Goal: Navigation & Orientation: Find specific page/section

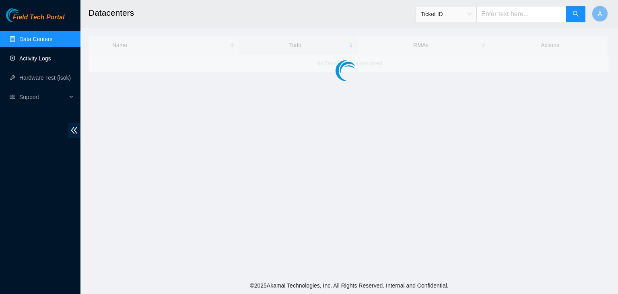
click at [51, 58] on link "Activity Logs" at bounding box center [35, 58] width 32 height 6
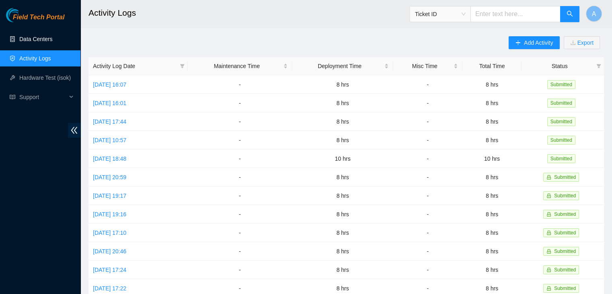
click at [52, 37] on link "Data Centers" at bounding box center [35, 39] width 33 height 6
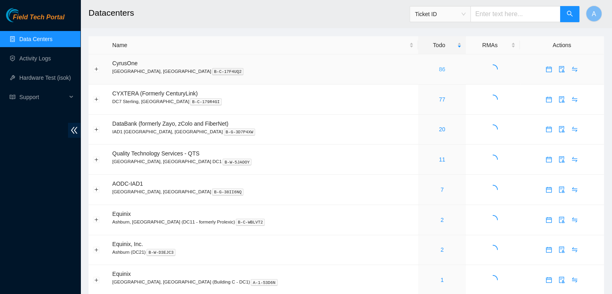
click at [439, 70] on link "86" at bounding box center [442, 69] width 6 height 6
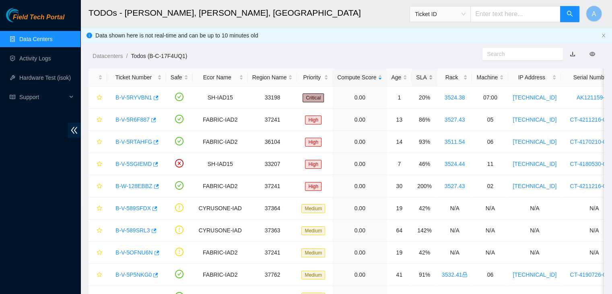
click at [420, 79] on div "SLA" at bounding box center [424, 77] width 17 height 9
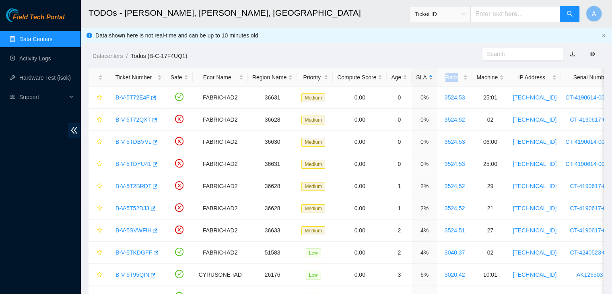
click at [420, 79] on div "SLA" at bounding box center [424, 77] width 17 height 9
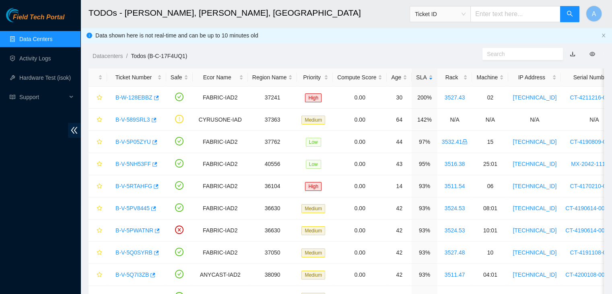
click at [415, 56] on ol "Datacenters / Todos (B-C-17F4UQ1) /" at bounding box center [286, 56] width 387 height 9
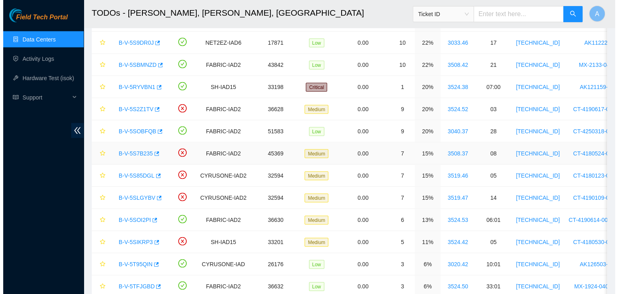
scroll to position [1493, 0]
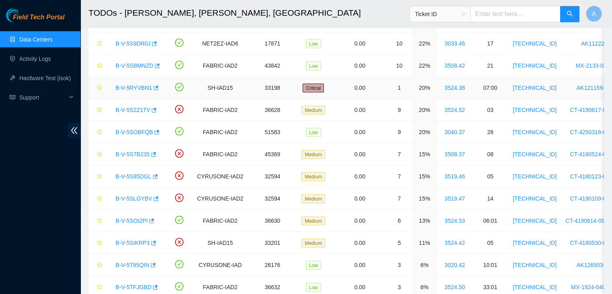
click at [143, 84] on link "B-V-5RYVBN1" at bounding box center [134, 87] width 37 height 6
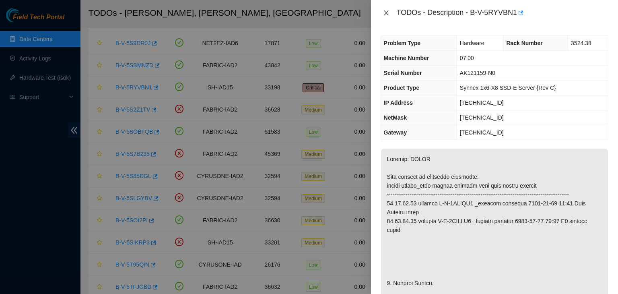
click at [387, 9] on button "Close" at bounding box center [386, 13] width 11 height 8
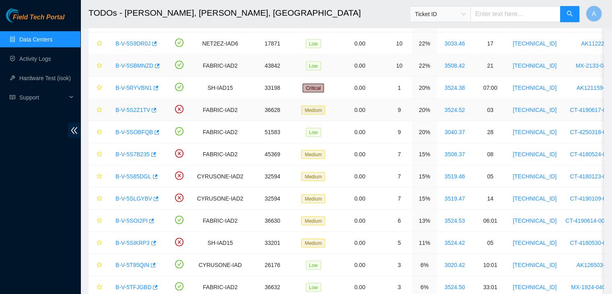
drag, startPoint x: 387, startPoint y: 9, endPoint x: 359, endPoint y: 113, distance: 108.4
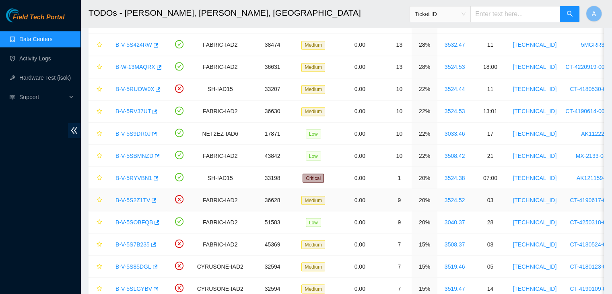
scroll to position [1382, 0]
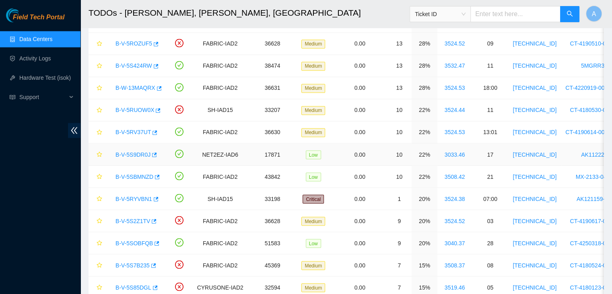
click at [128, 151] on link "B-V-5S9DR0J" at bounding box center [133, 154] width 35 height 6
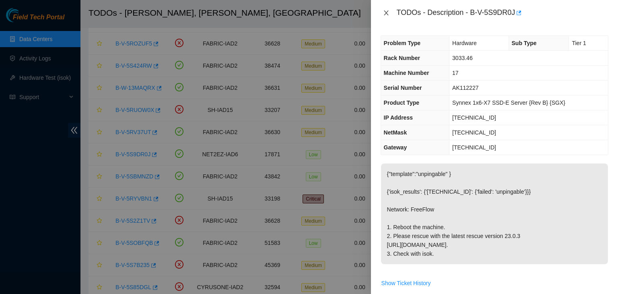
click at [386, 10] on icon "close" at bounding box center [386, 13] width 6 height 6
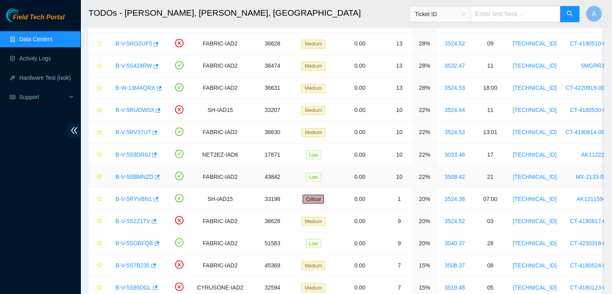
click at [135, 173] on link "B-V-5SBMNZD" at bounding box center [135, 176] width 38 height 6
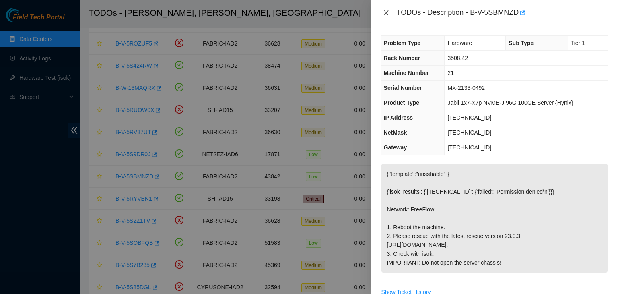
click at [388, 15] on icon "close" at bounding box center [386, 12] width 4 height 5
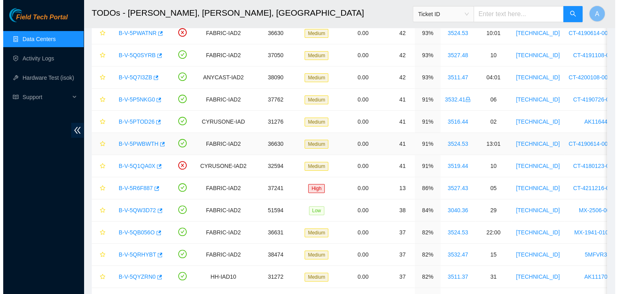
scroll to position [0, 0]
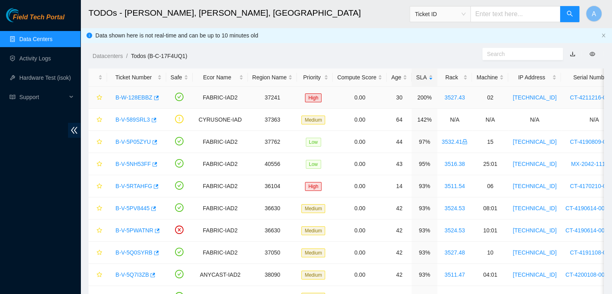
click at [142, 97] on link "B-W-128EBBZ" at bounding box center [134, 97] width 37 height 6
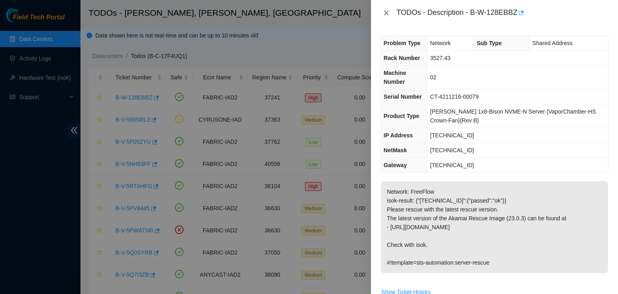
click at [390, 11] on button "Close" at bounding box center [386, 13] width 11 height 8
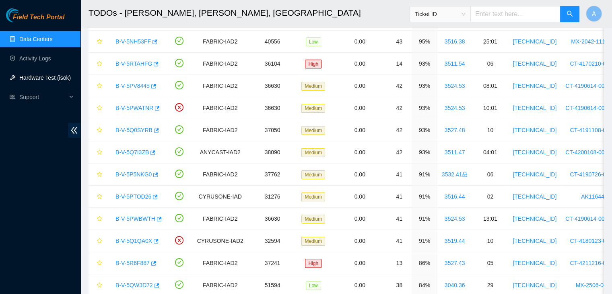
scroll to position [45, 0]
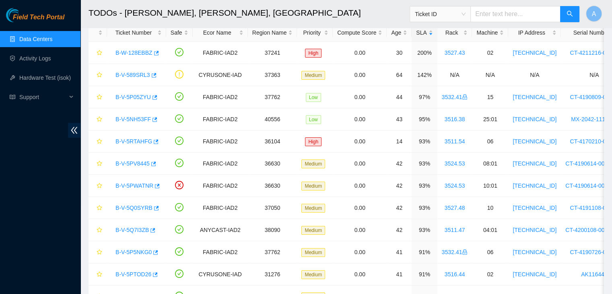
click at [52, 42] on link "Data Centers" at bounding box center [35, 39] width 33 height 6
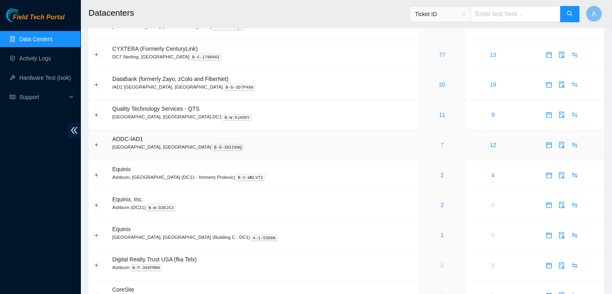
click at [441, 143] on link "7" at bounding box center [442, 145] width 3 height 6
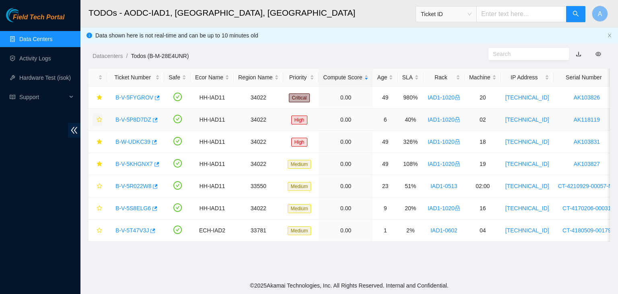
click at [101, 119] on icon "star" at bounding box center [99, 119] width 5 height 5
click at [97, 206] on icon "star" at bounding box center [100, 208] width 6 height 6
click at [153, 187] on icon "button" at bounding box center [155, 187] width 6 height 6
click at [138, 184] on link "B-V-5R022W8" at bounding box center [134, 186] width 36 height 6
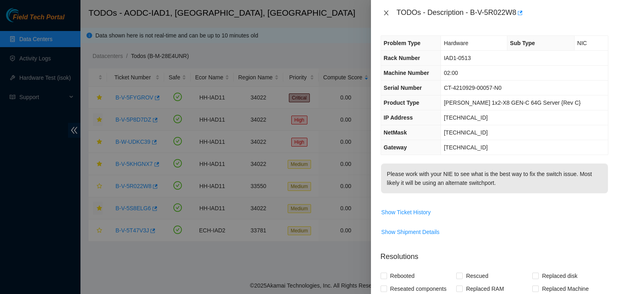
click at [388, 12] on icon "close" at bounding box center [386, 13] width 6 height 6
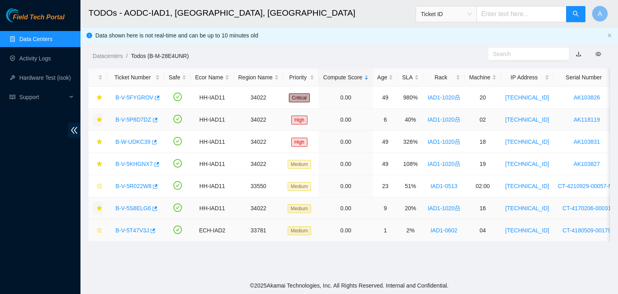
click at [129, 228] on link "B-V-5T47V3J" at bounding box center [132, 230] width 33 height 6
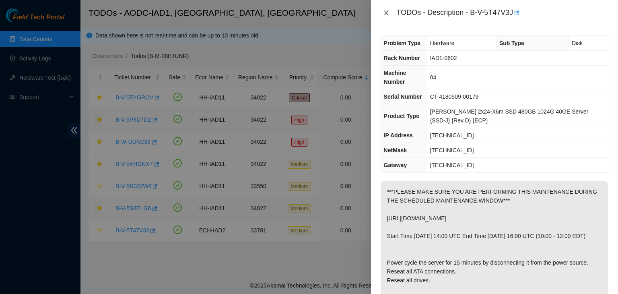
click at [386, 15] on icon "close" at bounding box center [386, 13] width 6 height 6
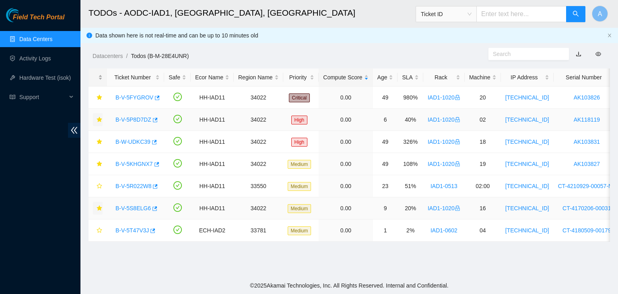
click at [103, 74] on div at bounding box center [98, 78] width 10 height 8
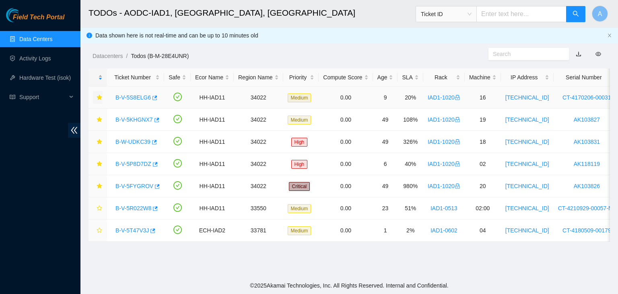
click at [103, 74] on div at bounding box center [98, 78] width 10 height 8
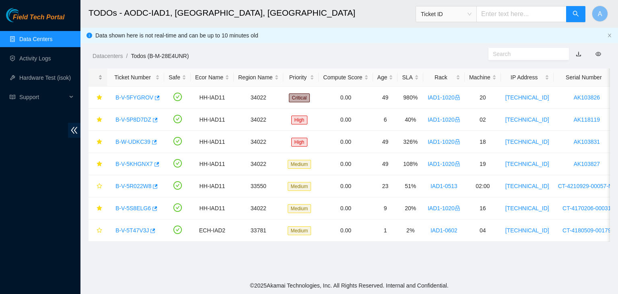
click at [103, 74] on div at bounding box center [98, 78] width 10 height 8
click at [101, 79] on div at bounding box center [98, 78] width 10 height 8
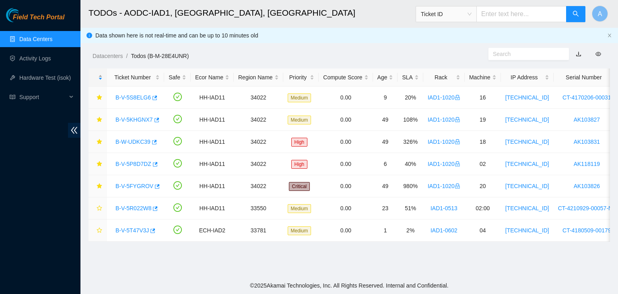
click at [101, 79] on div at bounding box center [98, 78] width 10 height 8
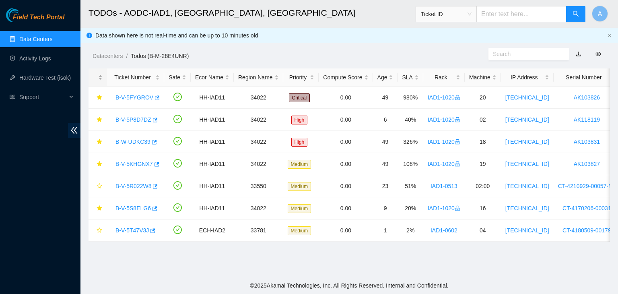
click at [101, 79] on div at bounding box center [98, 78] width 10 height 8
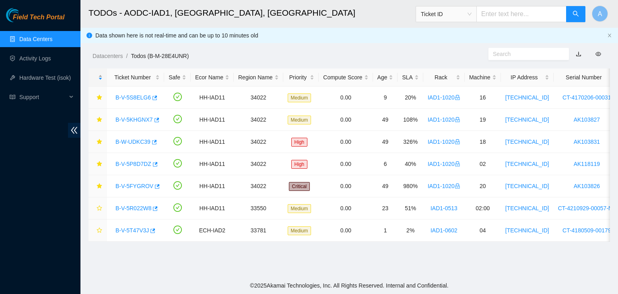
click at [101, 79] on div at bounding box center [98, 78] width 10 height 8
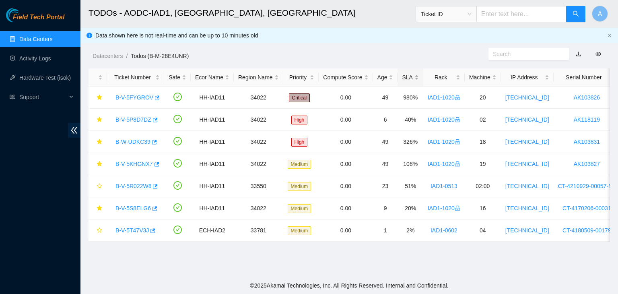
click at [412, 79] on div "SLA" at bounding box center [410, 77] width 17 height 9
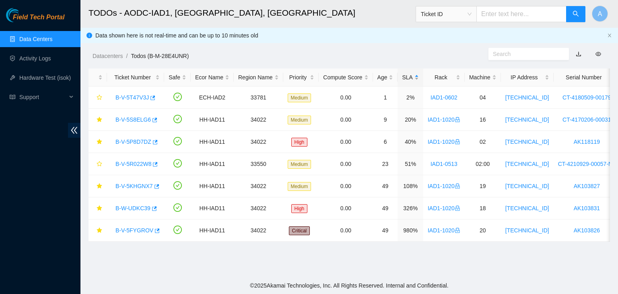
click at [412, 79] on div "SLA" at bounding box center [410, 77] width 17 height 9
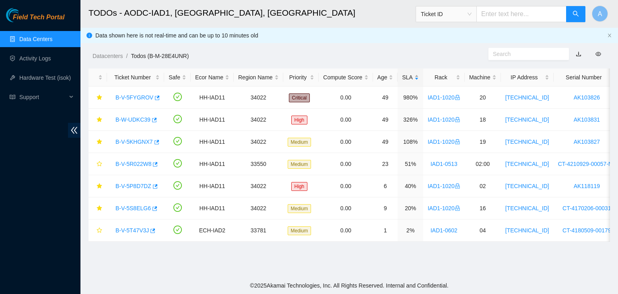
click at [412, 79] on div "SLA" at bounding box center [410, 77] width 17 height 9
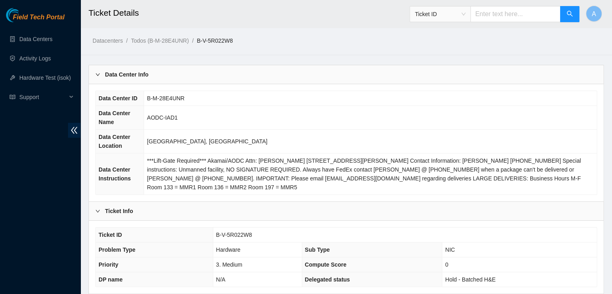
scroll to position [241, 0]
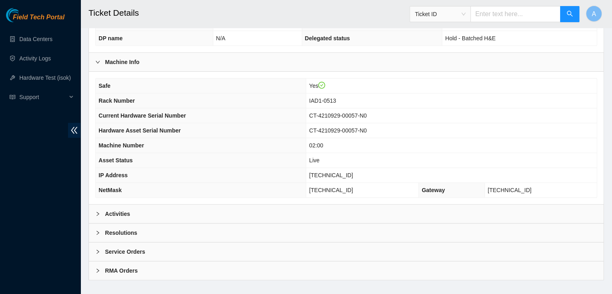
click at [263, 204] on div "Activities" at bounding box center [346, 213] width 515 height 19
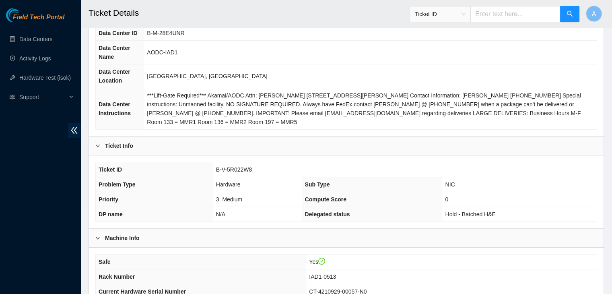
scroll to position [0, 0]
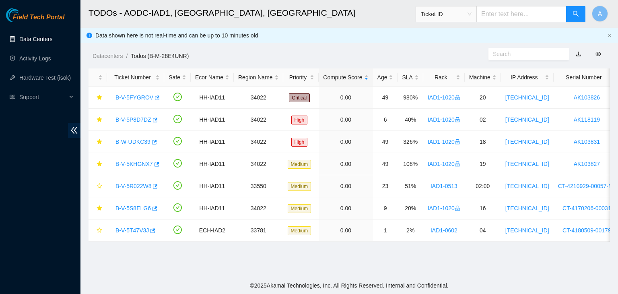
click at [39, 42] on link "Data Centers" at bounding box center [35, 39] width 33 height 6
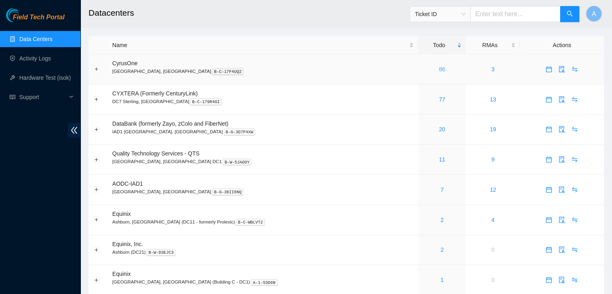
click at [439, 72] on link "86" at bounding box center [442, 69] width 6 height 6
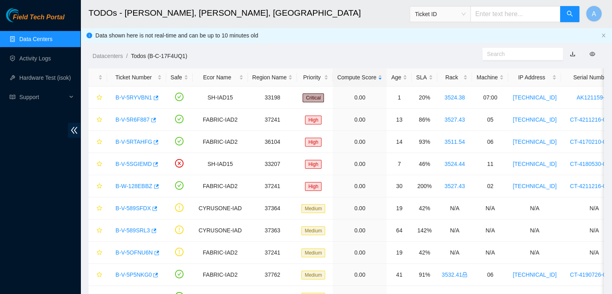
click at [52, 41] on link "Data Centers" at bounding box center [35, 39] width 33 height 6
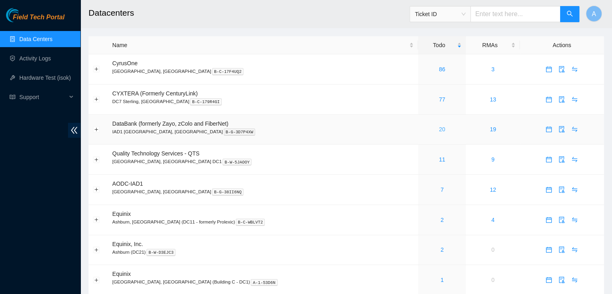
click at [439, 131] on link "20" at bounding box center [442, 129] width 6 height 6
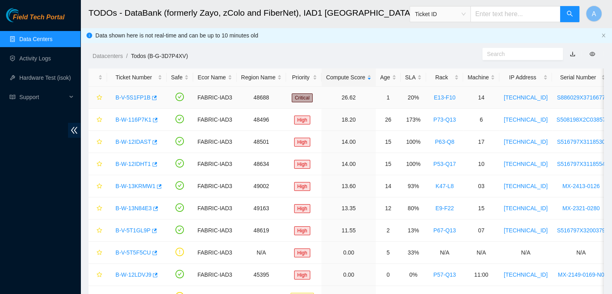
click at [126, 99] on link "B-V-5S1FP1B" at bounding box center [133, 97] width 35 height 6
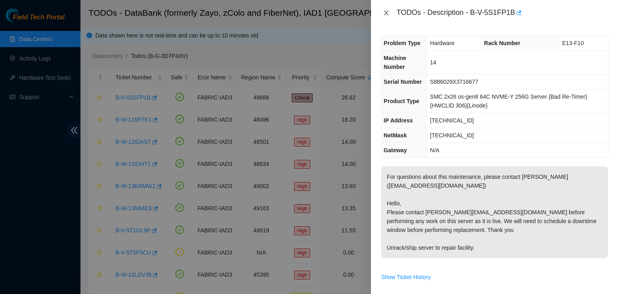
click at [383, 11] on icon "close" at bounding box center [386, 13] width 6 height 6
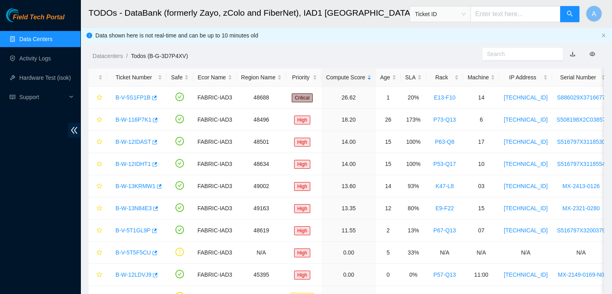
click at [62, 68] on ul "Data Centers Activity Logs Hardware Test (isok) Support" at bounding box center [40, 67] width 80 height 77
click at [51, 55] on link "Activity Logs" at bounding box center [35, 58] width 32 height 6
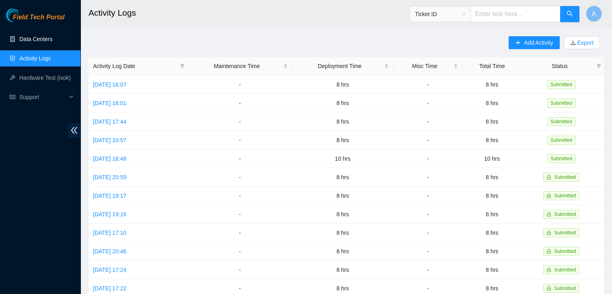
click at [49, 39] on link "Data Centers" at bounding box center [35, 39] width 33 height 6
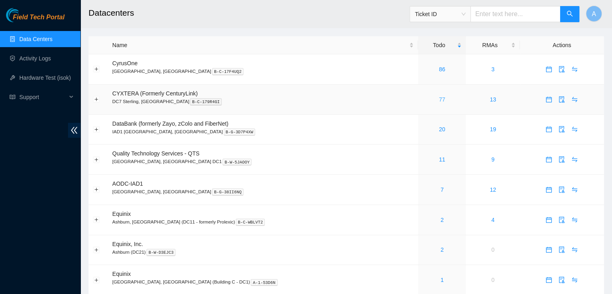
click at [439, 96] on link "77" at bounding box center [442, 99] width 6 height 6
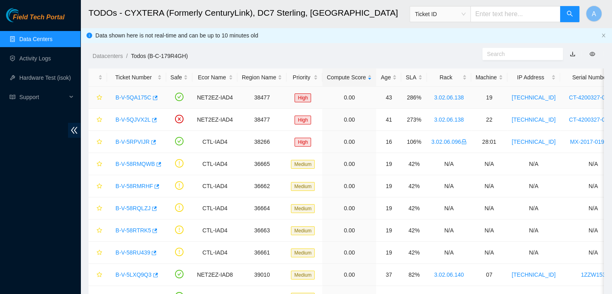
click at [121, 94] on link "B-V-5QA175C" at bounding box center [134, 97] width 36 height 6
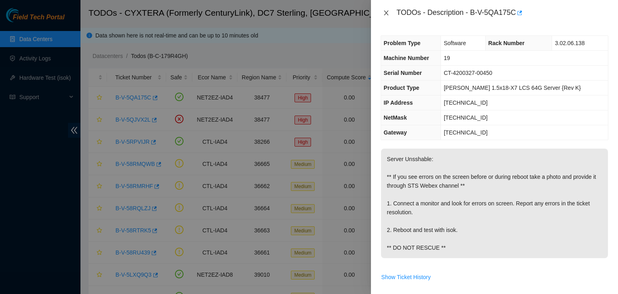
click at [385, 13] on icon "close" at bounding box center [386, 13] width 6 height 6
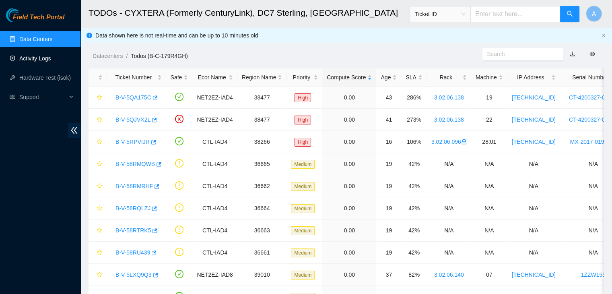
click at [40, 61] on link "Activity Logs" at bounding box center [35, 58] width 32 height 6
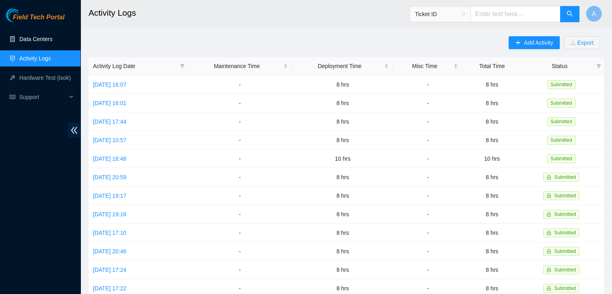
click at [45, 42] on link "Data Centers" at bounding box center [35, 39] width 33 height 6
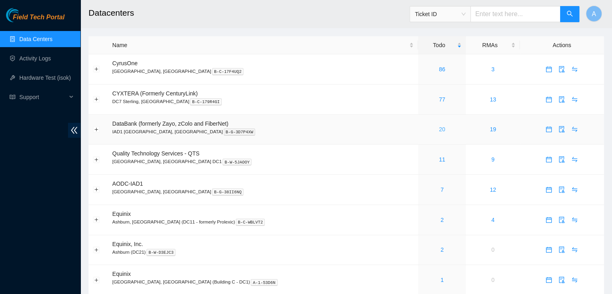
click at [439, 132] on link "20" at bounding box center [442, 129] width 6 height 6
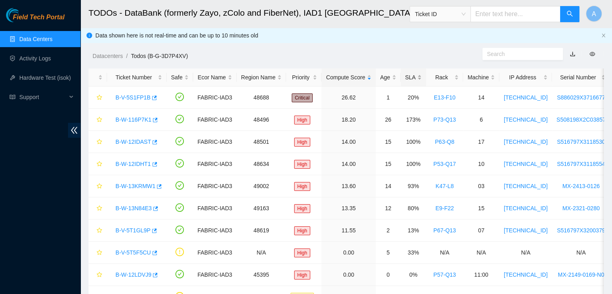
click at [418, 74] on div "SLA" at bounding box center [413, 77] width 17 height 9
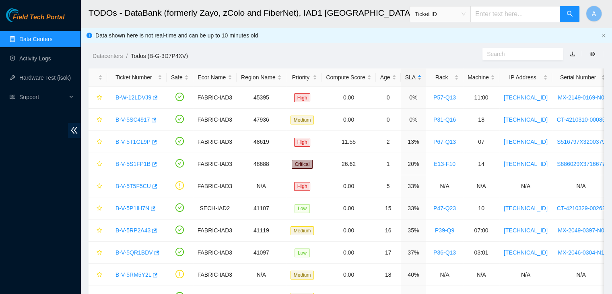
click at [418, 74] on div "SLA" at bounding box center [413, 77] width 17 height 9
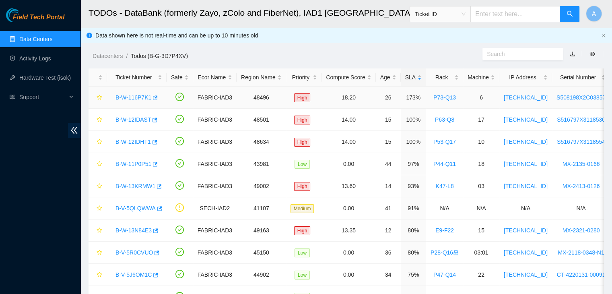
click at [140, 99] on div "B-W-116P7K1" at bounding box center [136, 97] width 51 height 13
click at [140, 99] on link "B-W-116P7K1" at bounding box center [134, 97] width 36 height 6
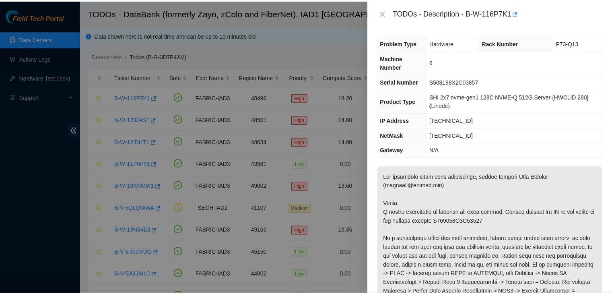
scroll to position [171, 0]
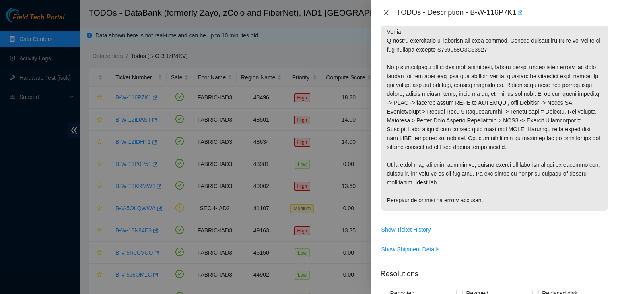
click at [387, 16] on icon "close" at bounding box center [386, 13] width 6 height 6
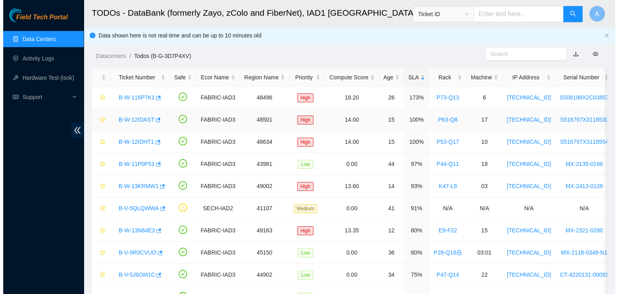
scroll to position [180, 0]
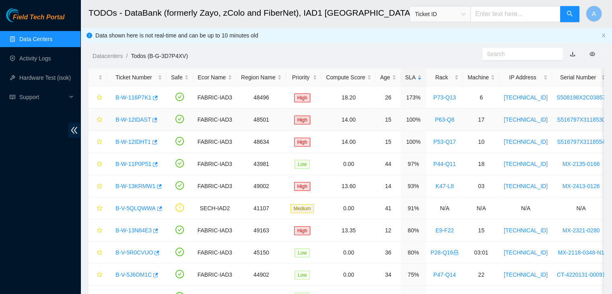
click at [128, 120] on link "B-W-12IDAST" at bounding box center [133, 119] width 35 height 6
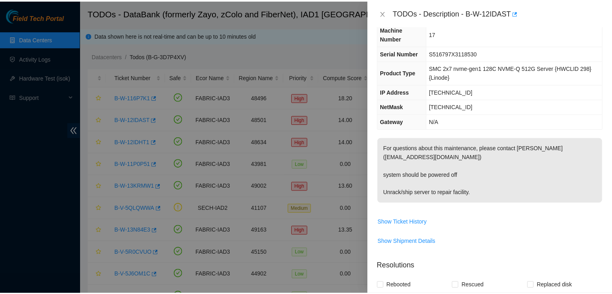
scroll to position [22, 0]
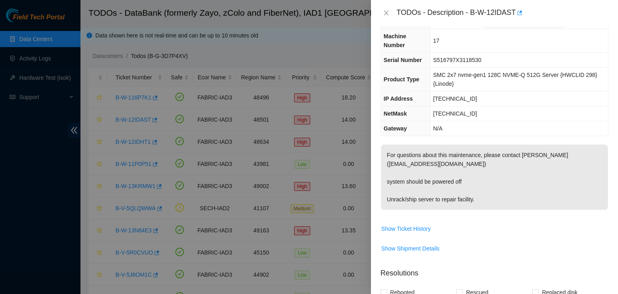
click at [383, 8] on div "TODOs - Description - B-W-12IDAST" at bounding box center [495, 12] width 228 height 13
click at [385, 10] on icon "close" at bounding box center [386, 13] width 6 height 6
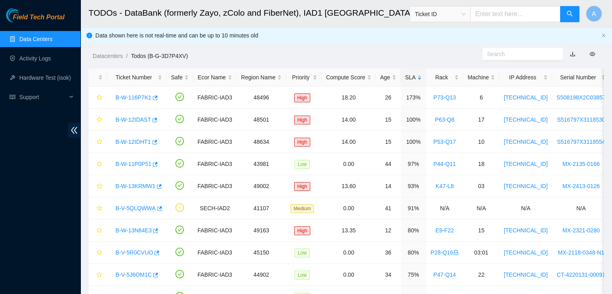
click at [50, 42] on link "Data Centers" at bounding box center [35, 39] width 33 height 6
